Goal: Navigation & Orientation: Find specific page/section

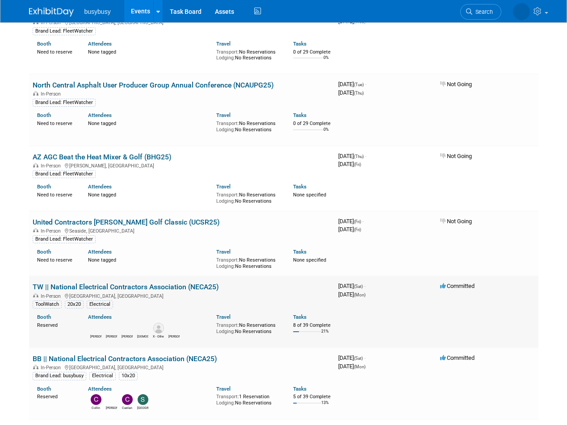
scroll to position [430, 0]
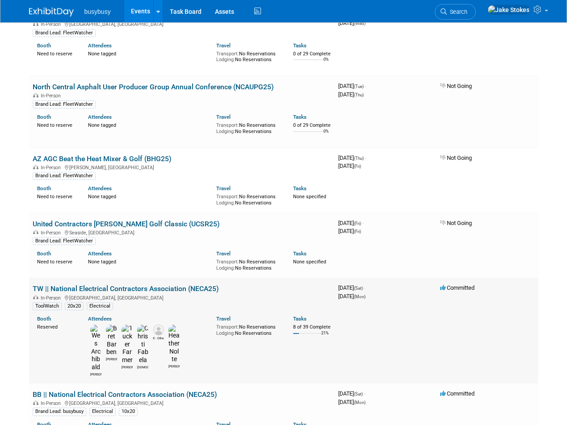
click at [163, 289] on link "TW || National Electrical Contractors Association (NECA25)" at bounding box center [126, 288] width 186 height 8
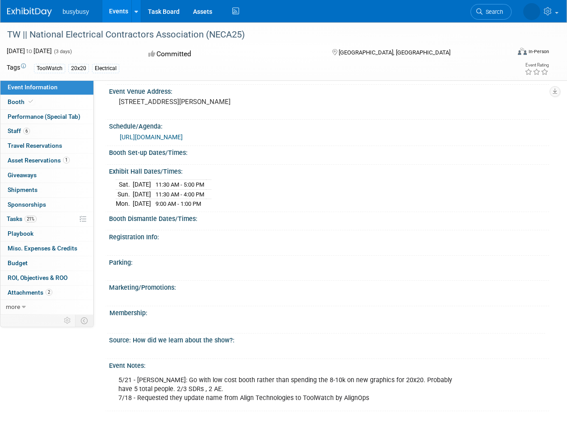
scroll to position [726, 0]
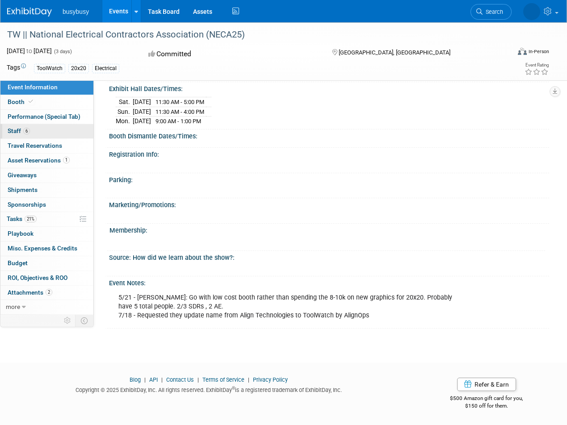
click at [46, 130] on link "6 Staff 6" at bounding box center [46, 131] width 93 height 14
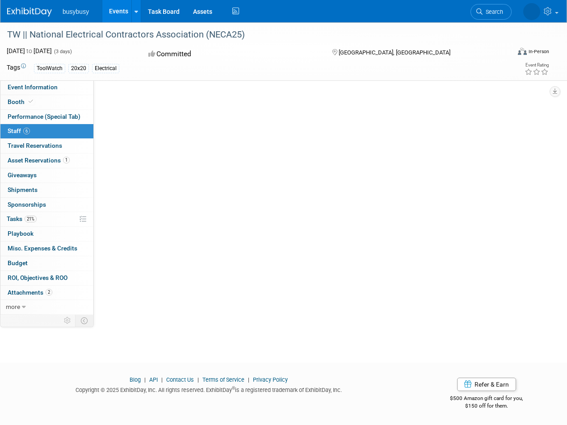
scroll to position [0, 0]
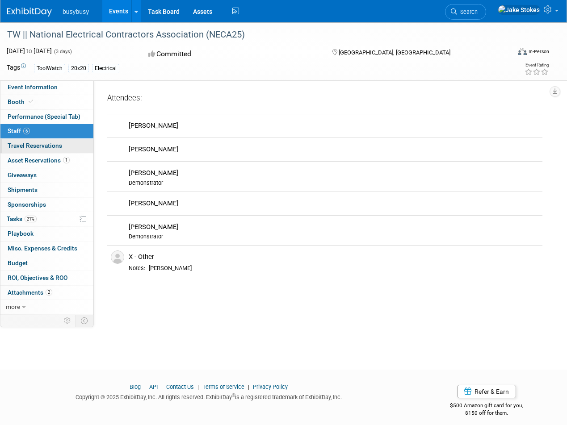
click at [50, 143] on span "Travel Reservations 0" at bounding box center [35, 145] width 54 height 7
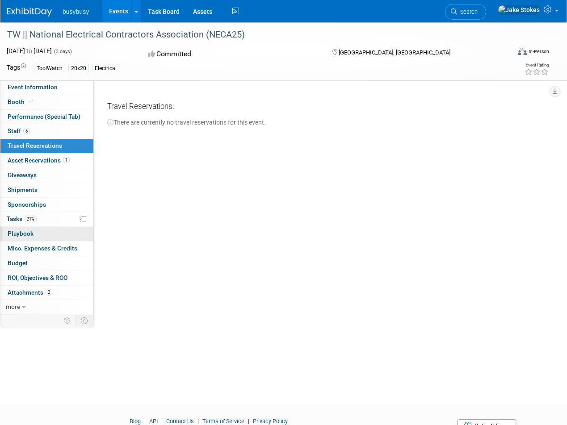
click at [37, 231] on link "0 Playbook 0" at bounding box center [46, 234] width 93 height 14
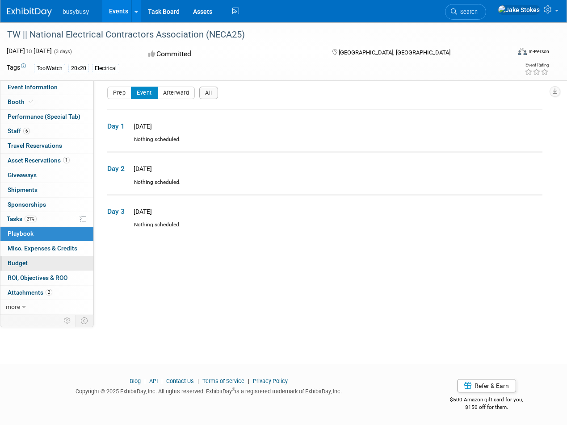
scroll to position [7, 0]
click at [41, 263] on link "Budget" at bounding box center [46, 263] width 93 height 14
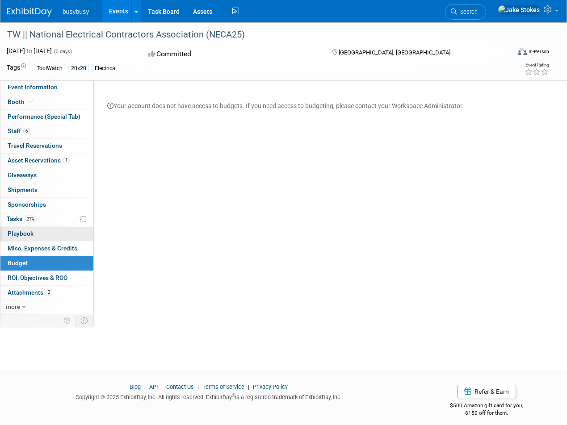
click at [43, 234] on link "0 Playbook 0" at bounding box center [46, 234] width 93 height 14
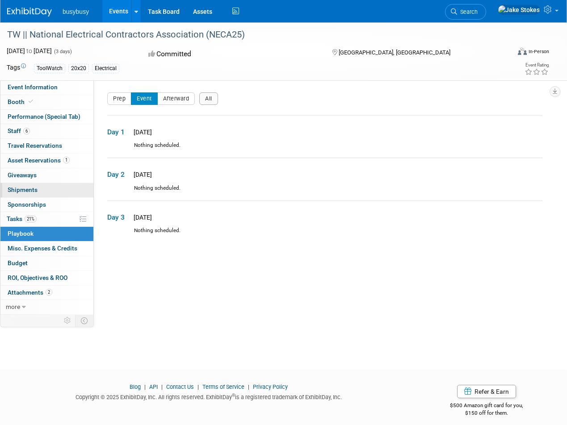
scroll to position [1, 0]
click at [43, 189] on link "0 Shipments 0" at bounding box center [46, 190] width 93 height 14
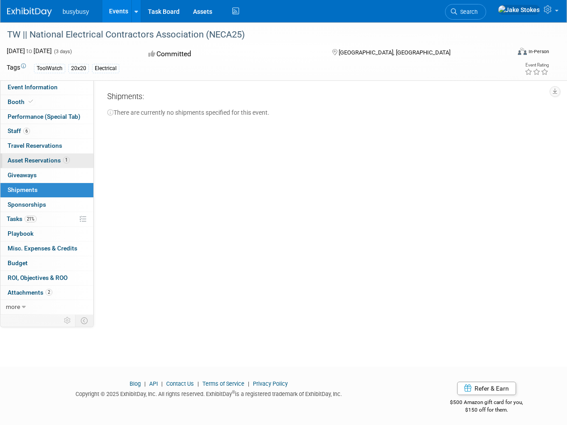
scroll to position [0, 0]
